Goal: Task Accomplishment & Management: Manage account settings

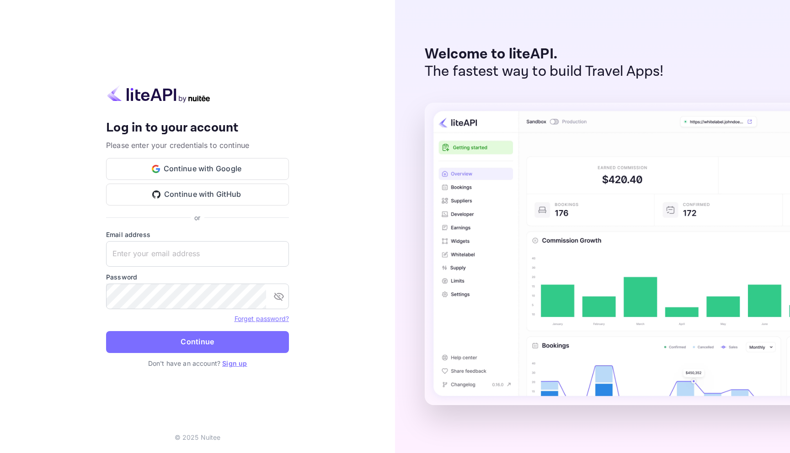
click at [220, 168] on button "Continue with Google" at bounding box center [197, 169] width 183 height 22
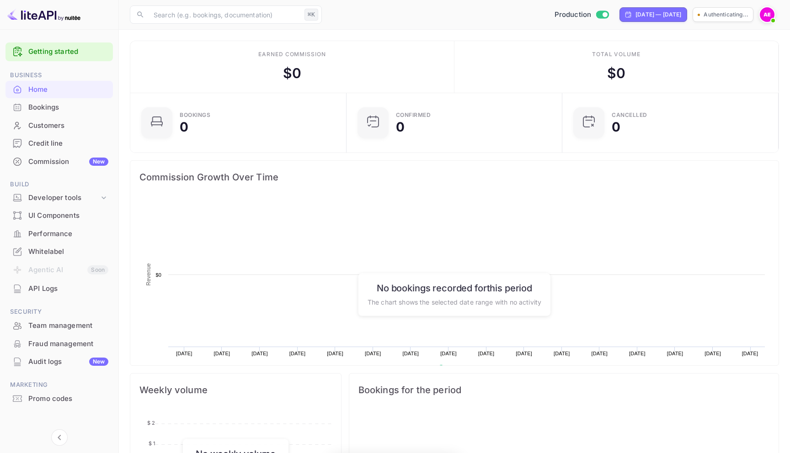
scroll to position [149, 211]
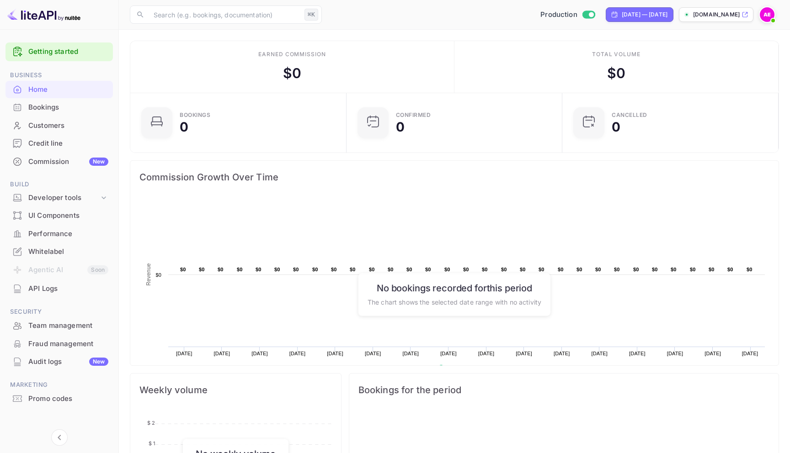
click at [87, 218] on div "UI Components" at bounding box center [68, 216] width 80 height 11
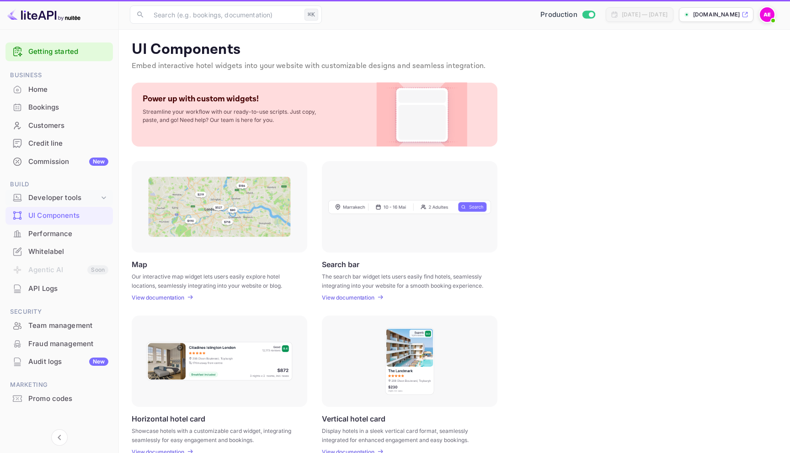
click at [86, 194] on div "Developer tools" at bounding box center [63, 198] width 71 height 11
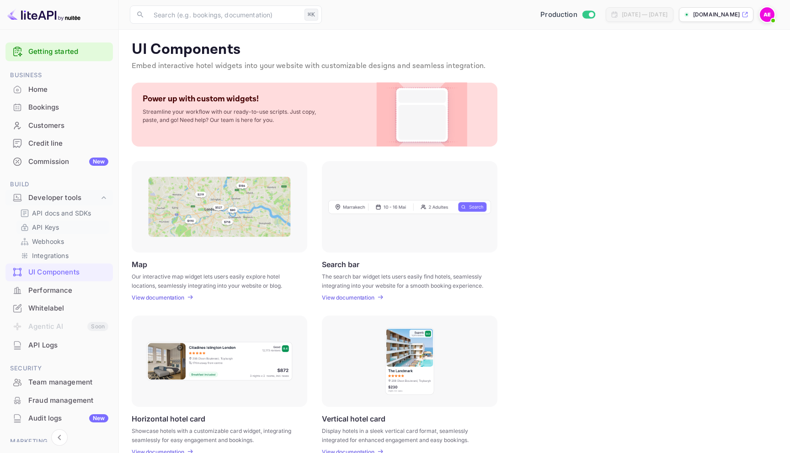
click at [54, 225] on p "API Keys" at bounding box center [45, 228] width 27 height 10
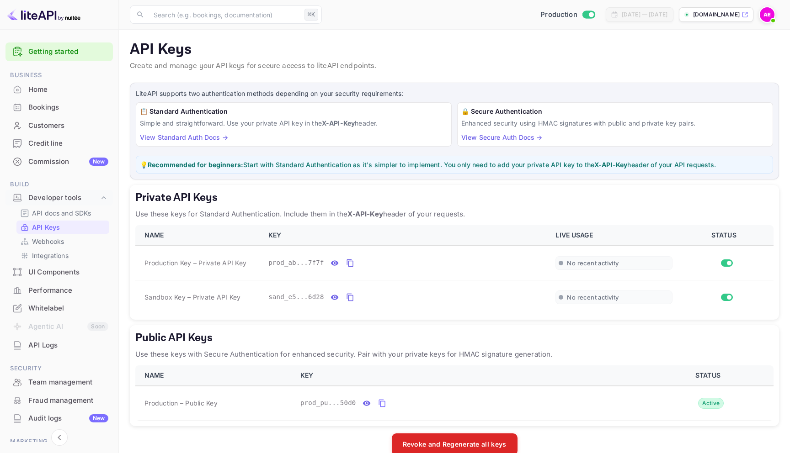
scroll to position [17, 0]
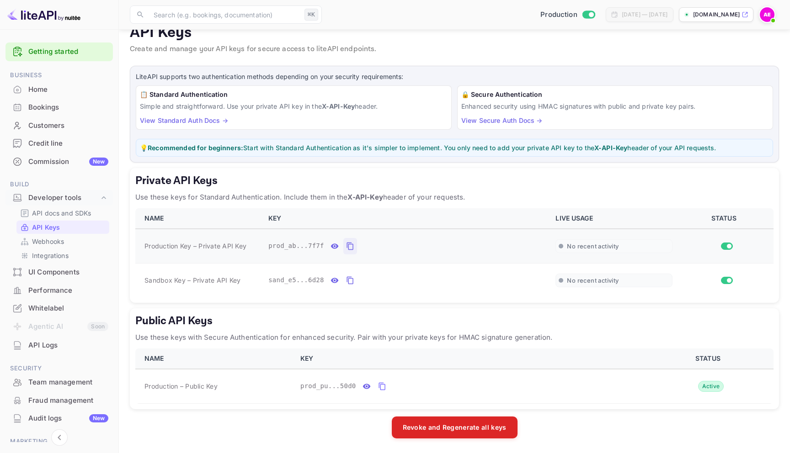
click at [349, 249] on icon "private api keys table" at bounding box center [350, 246] width 8 height 11
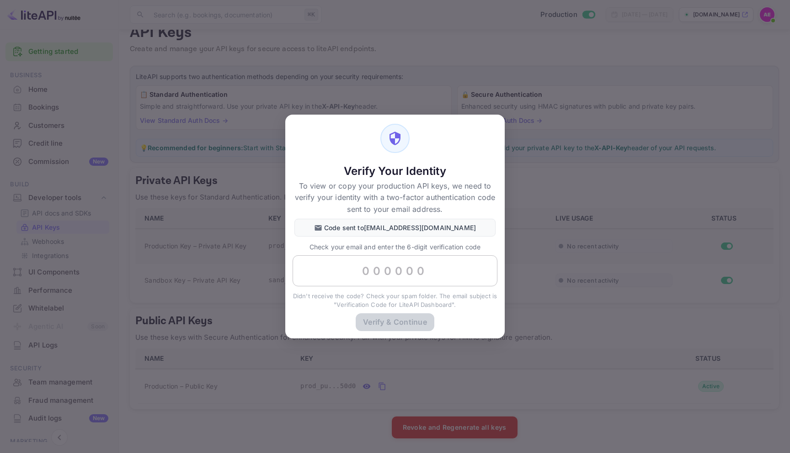
click at [406, 279] on input "text" at bounding box center [394, 270] width 205 height 31
paste input "682127"
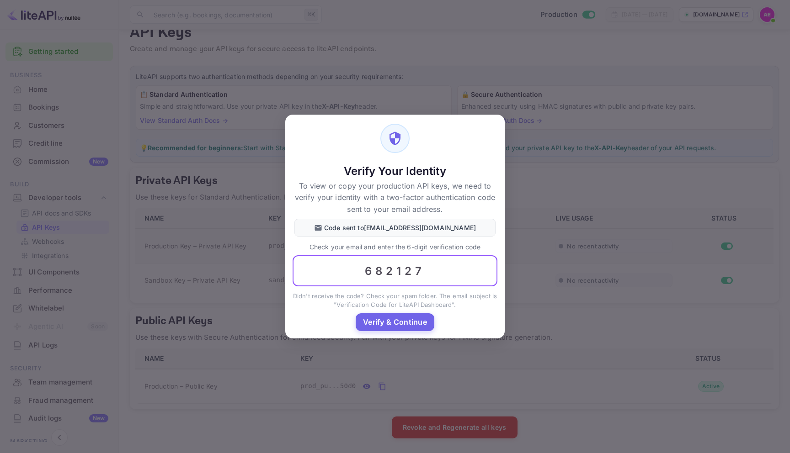
type input "682127"
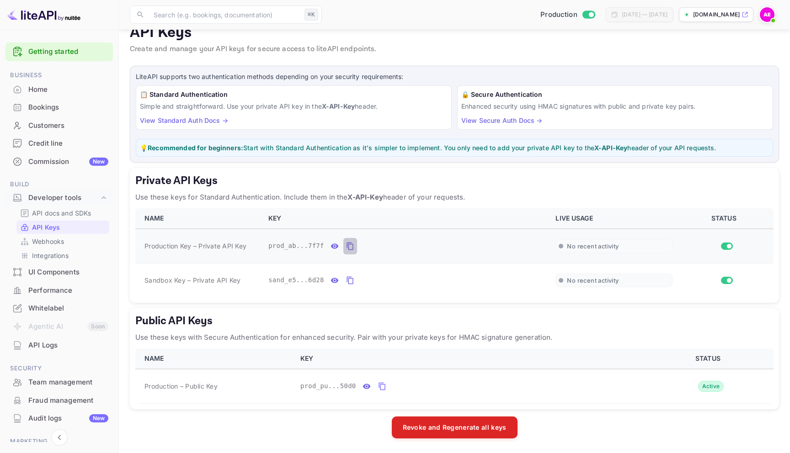
click at [350, 244] on icon "private api keys table" at bounding box center [350, 246] width 8 height 11
click at [351, 247] on icon "private api keys table" at bounding box center [350, 246] width 8 height 11
